Goal: Information Seeking & Learning: Learn about a topic

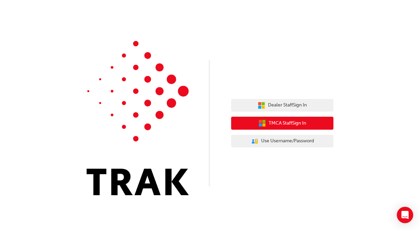
click at [283, 122] on span "TMCA Staff Sign In" at bounding box center [286, 123] width 37 height 8
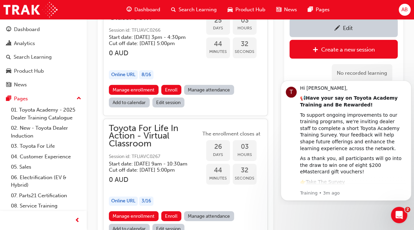
scroll to position [7149, 0]
